Goal: Navigation & Orientation: Find specific page/section

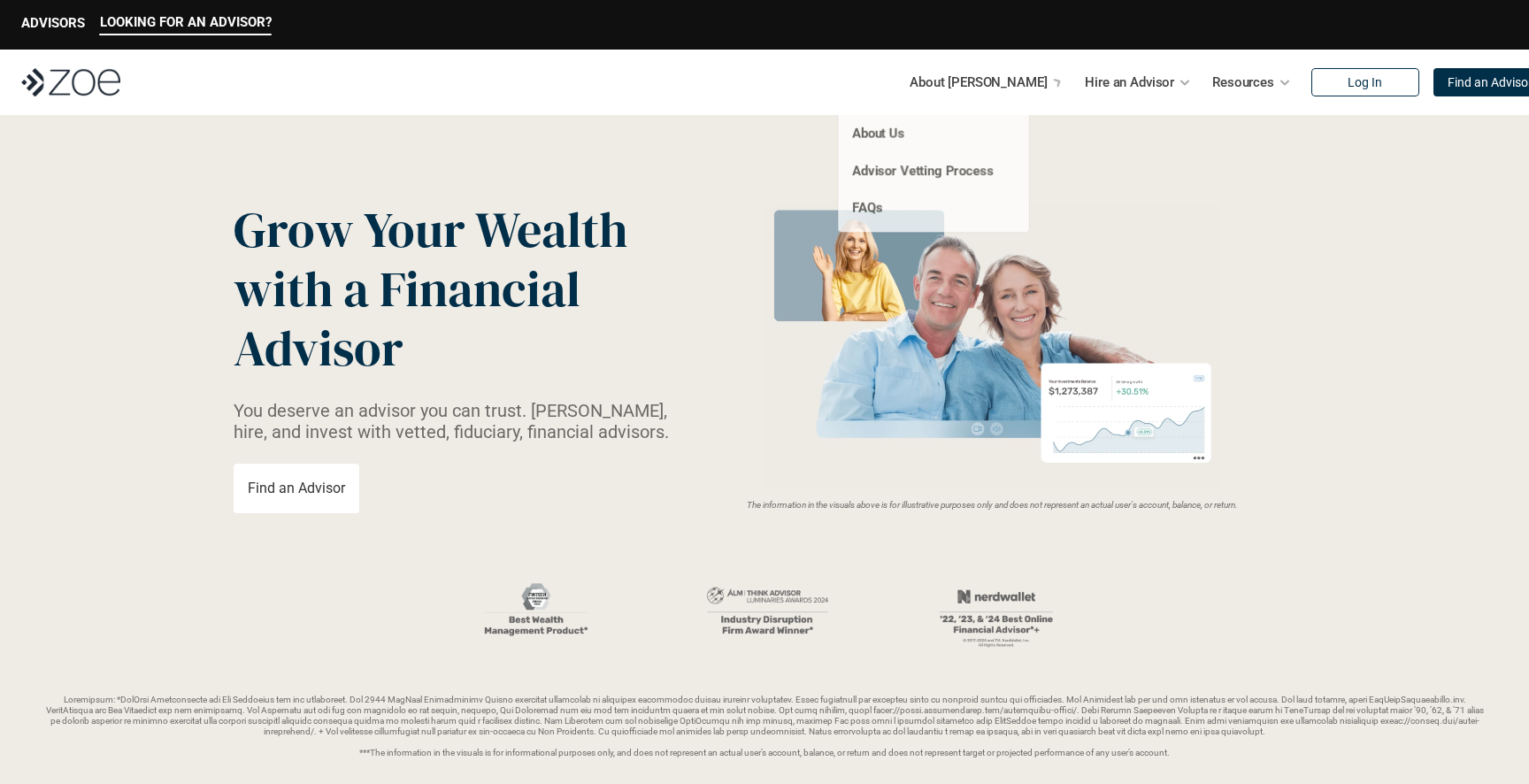
click at [972, 77] on p "About [PERSON_NAME]" at bounding box center [979, 82] width 138 height 27
click at [879, 136] on link "About Us" at bounding box center [878, 134] width 53 height 16
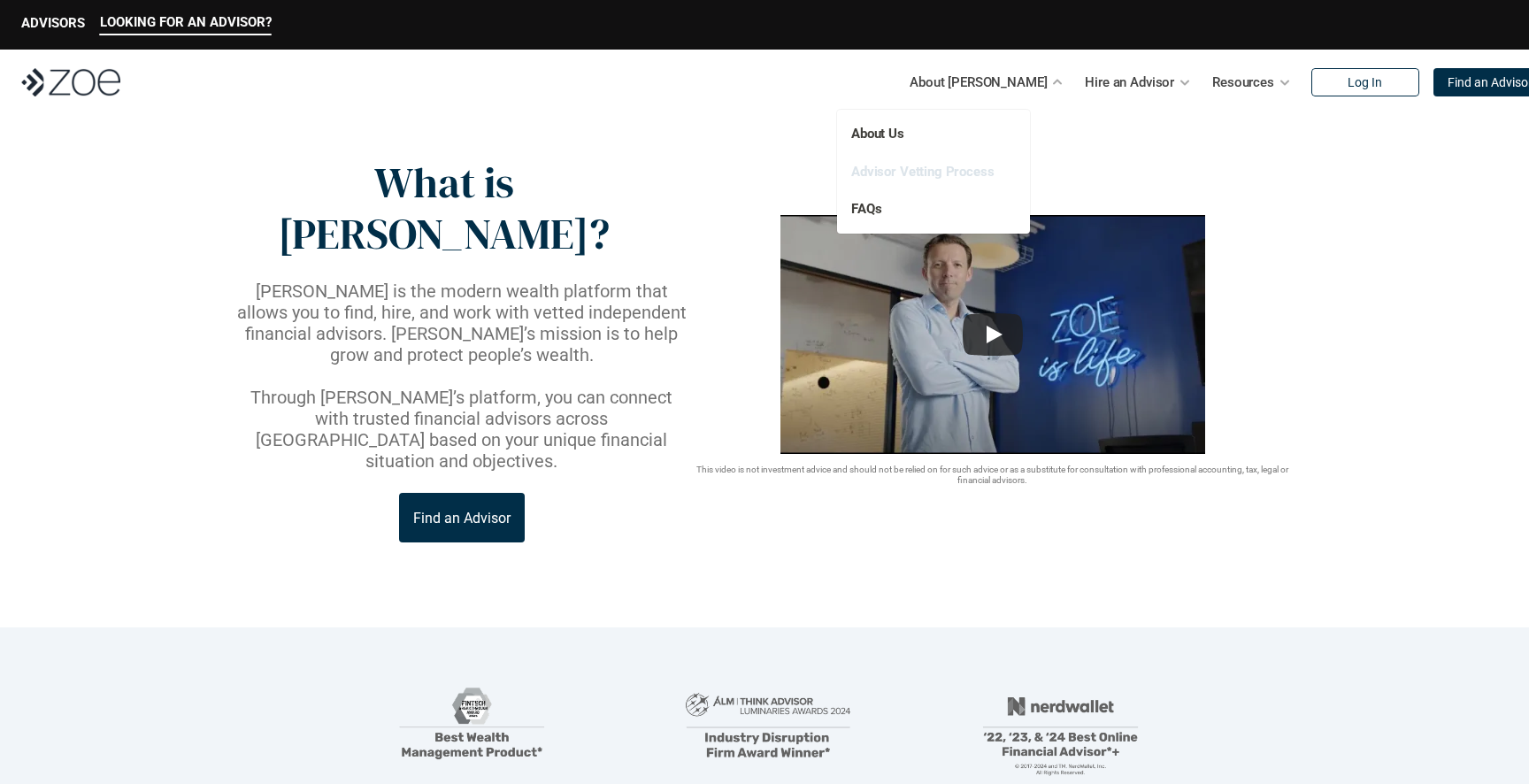
click at [918, 169] on link "Advisor Vetting Process" at bounding box center [923, 172] width 143 height 16
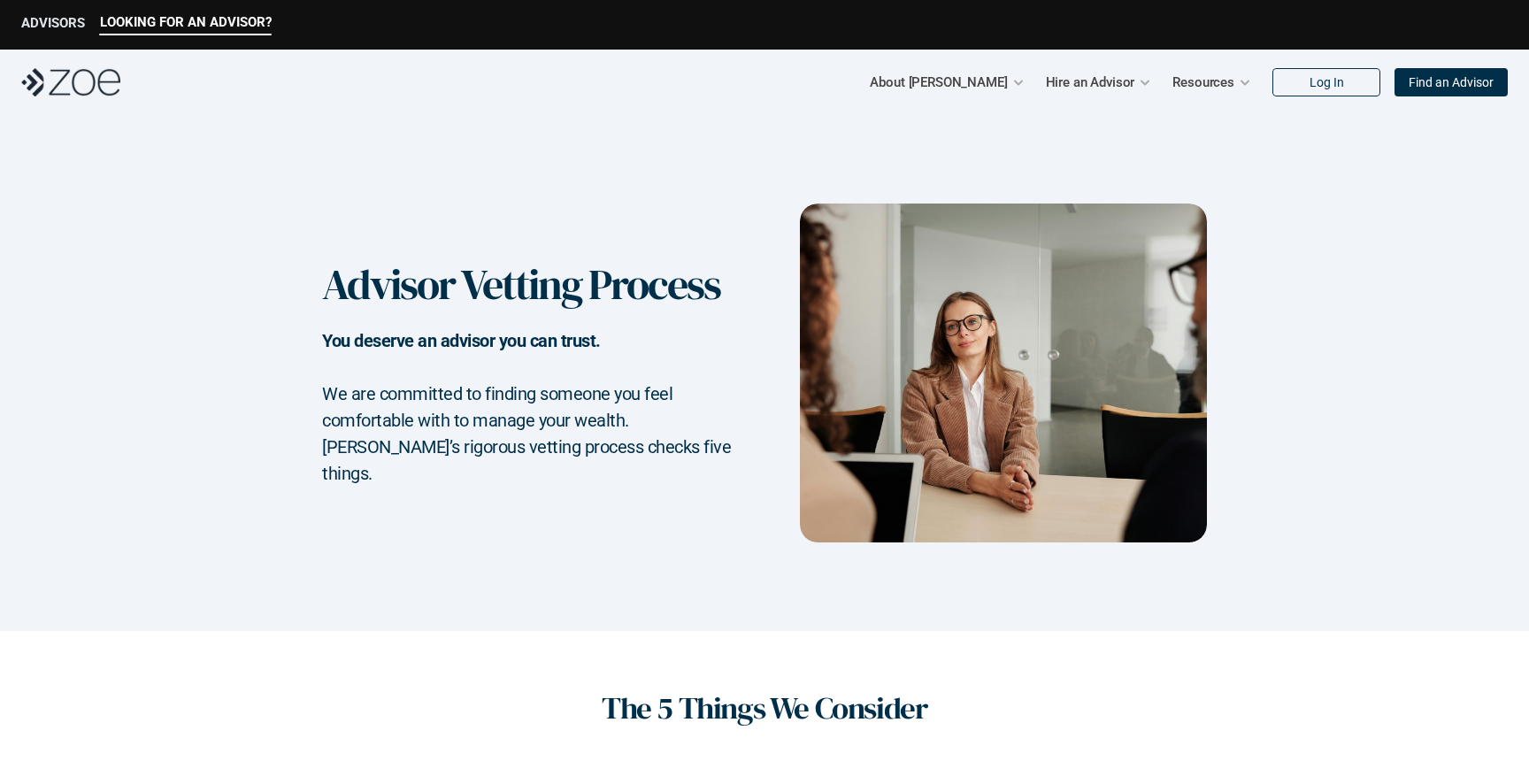
click at [51, 22] on p "ADVISORS" at bounding box center [53, 23] width 64 height 16
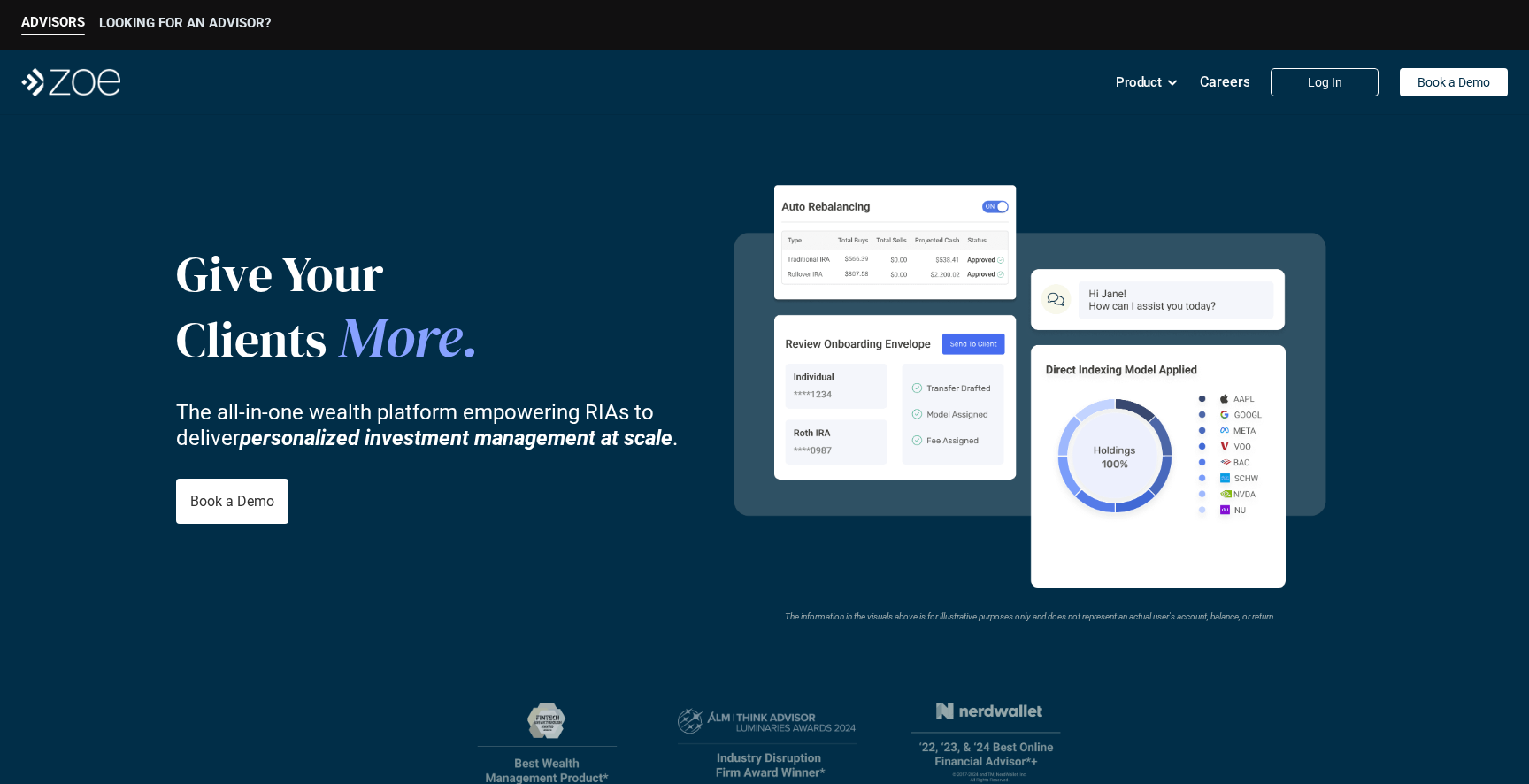
click at [218, 29] on p "LOOKING FOR AN ADVISOR?" at bounding box center [185, 23] width 172 height 16
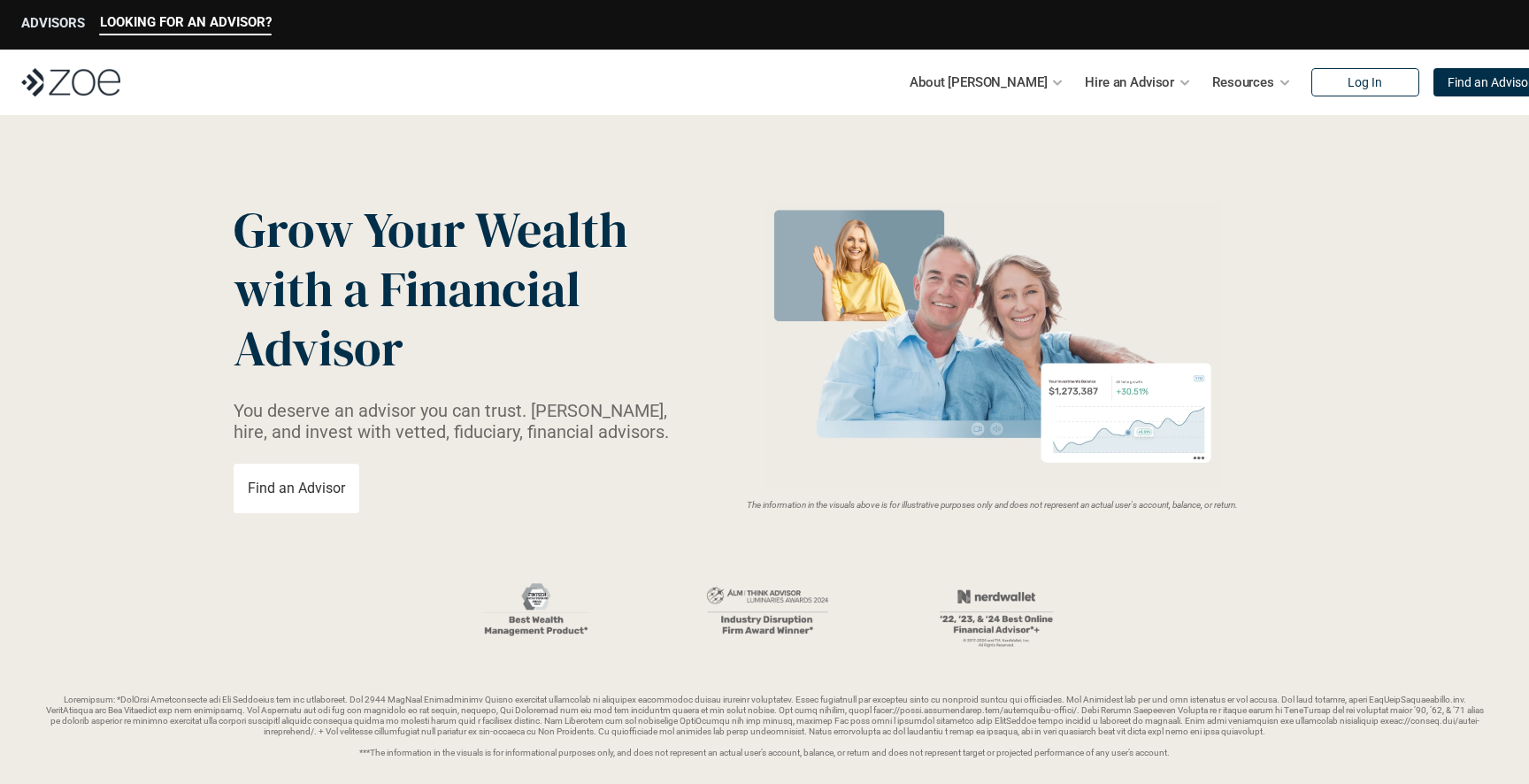
click at [84, 33] on div "ADVISORS" at bounding box center [53, 25] width 64 height 21
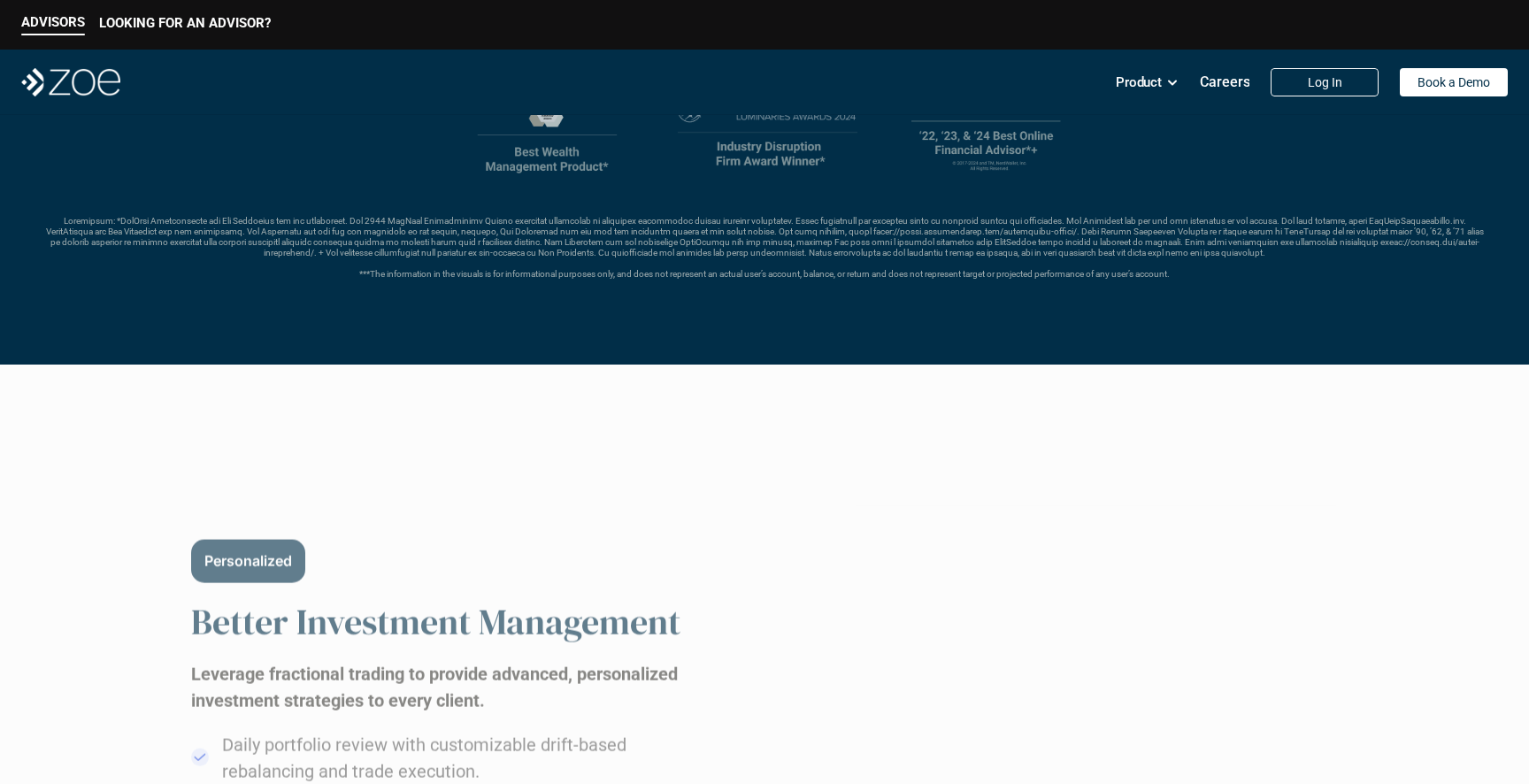
scroll to position [821, 0]
